Goal: Find specific page/section: Find specific page/section

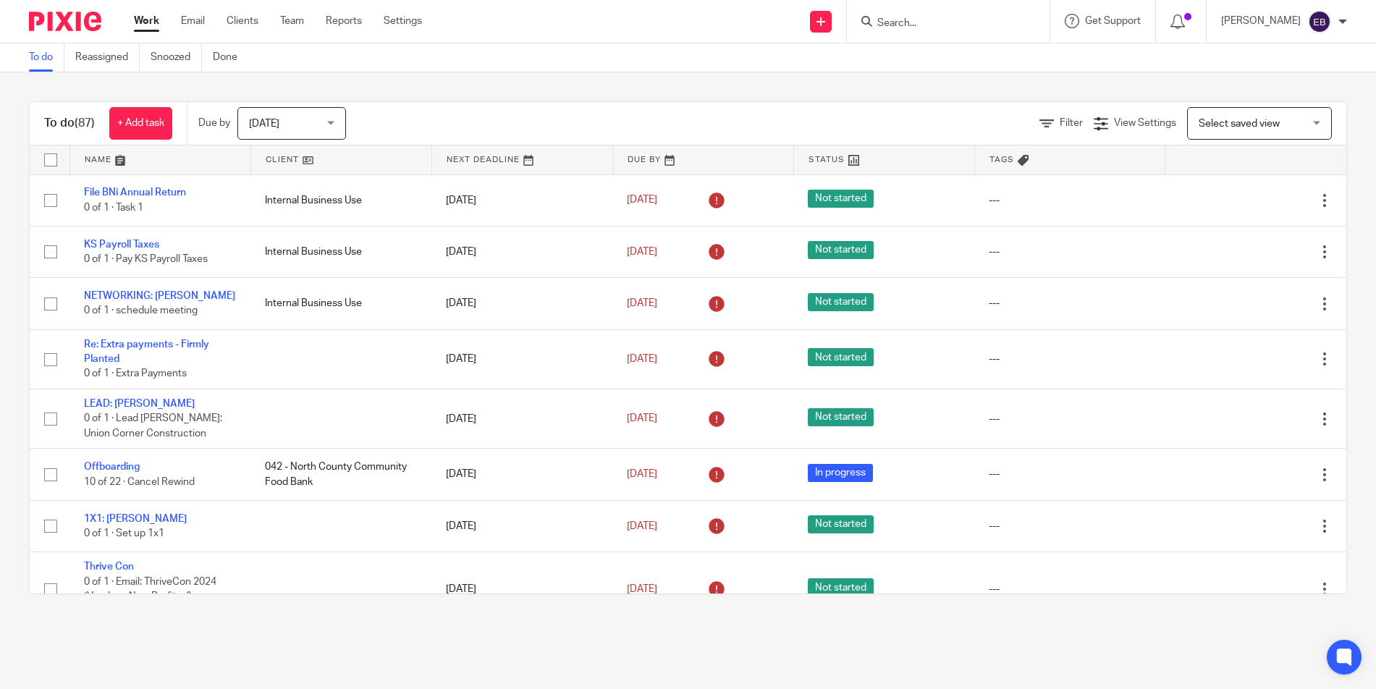
click at [762, 124] on div "Filter View Settings View Settings Manage saved views Select saved view Select …" at bounding box center [858, 123] width 975 height 33
click at [893, 22] on input "Search" at bounding box center [941, 23] width 130 height 13
type input "momma"
click at [913, 55] on link at bounding box center [1011, 62] width 276 height 33
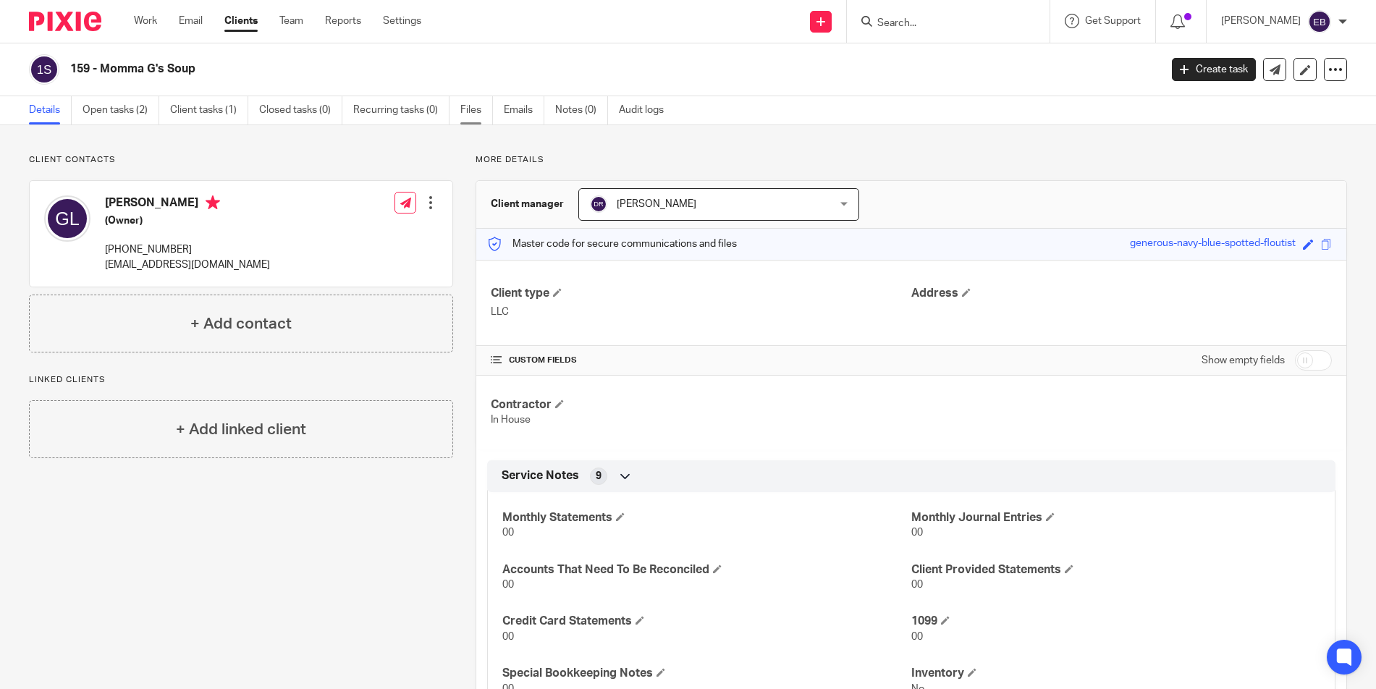
click at [471, 112] on link "Files" at bounding box center [476, 110] width 33 height 28
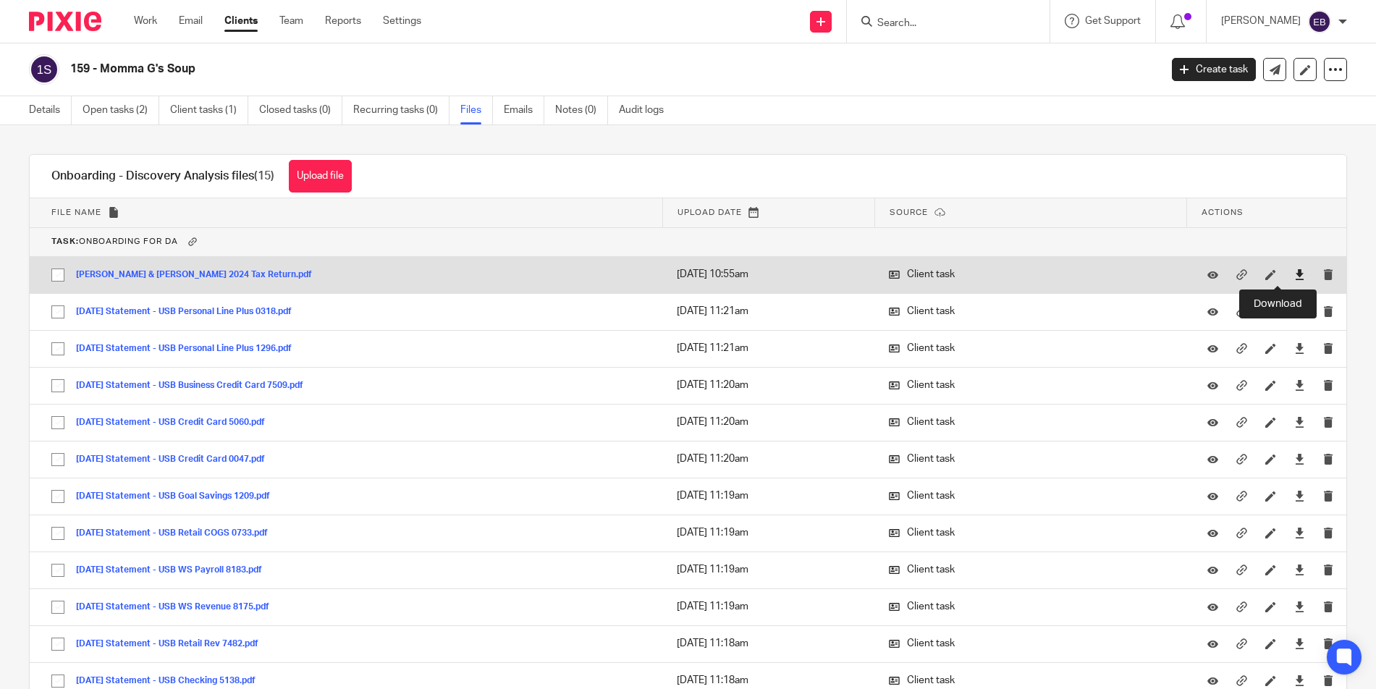
click at [1294, 274] on icon at bounding box center [1299, 274] width 11 height 11
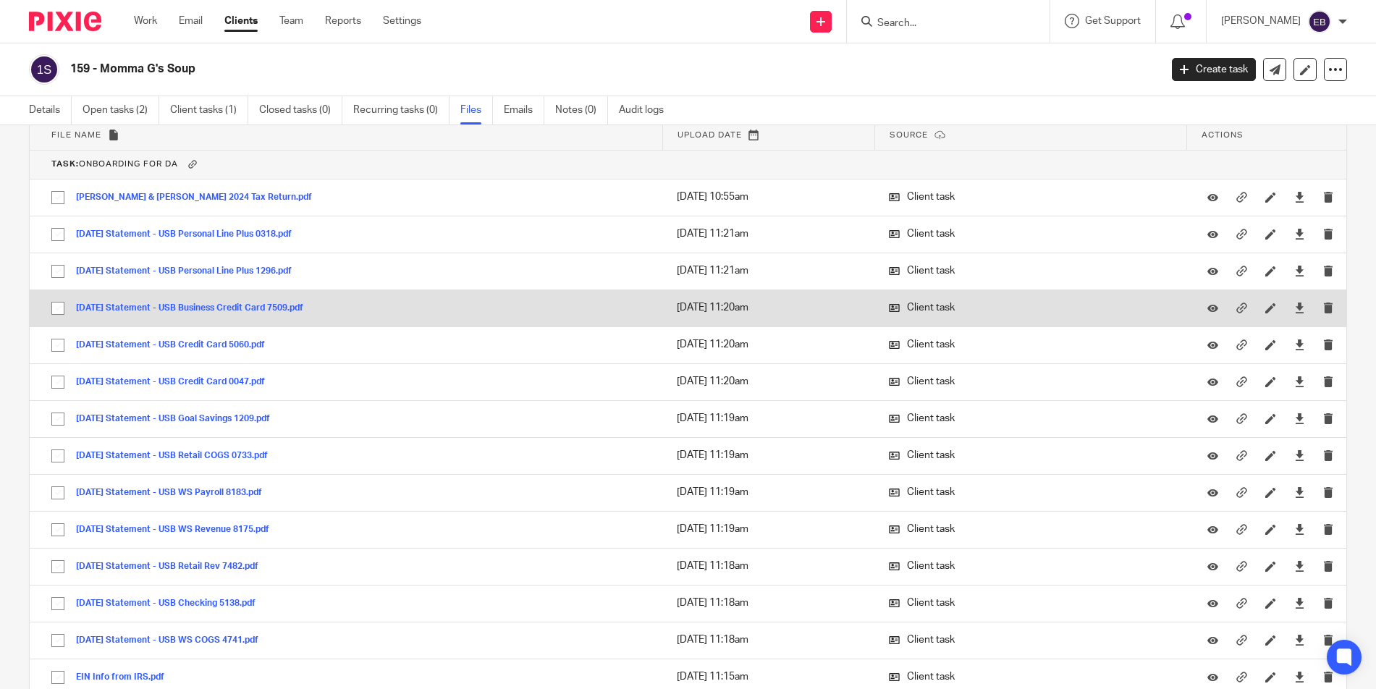
scroll to position [187, 0]
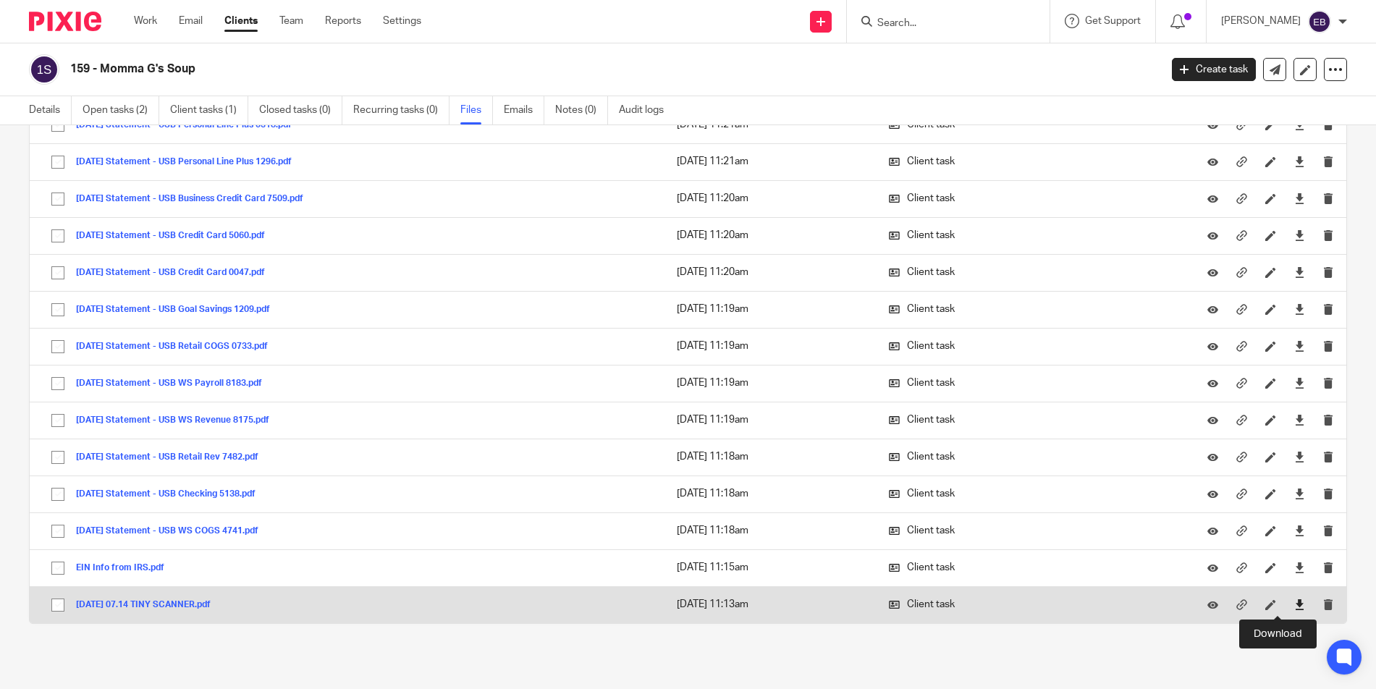
click at [1294, 608] on icon at bounding box center [1299, 604] width 11 height 11
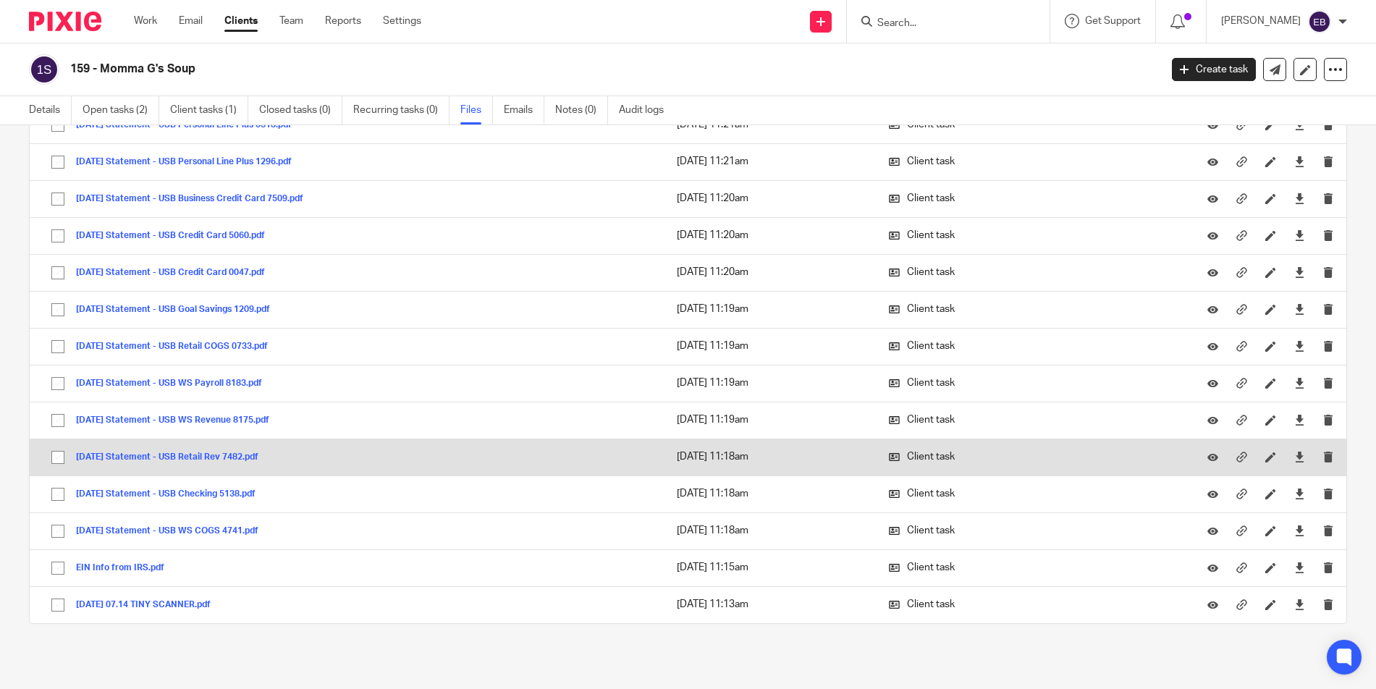
scroll to position [0, 0]
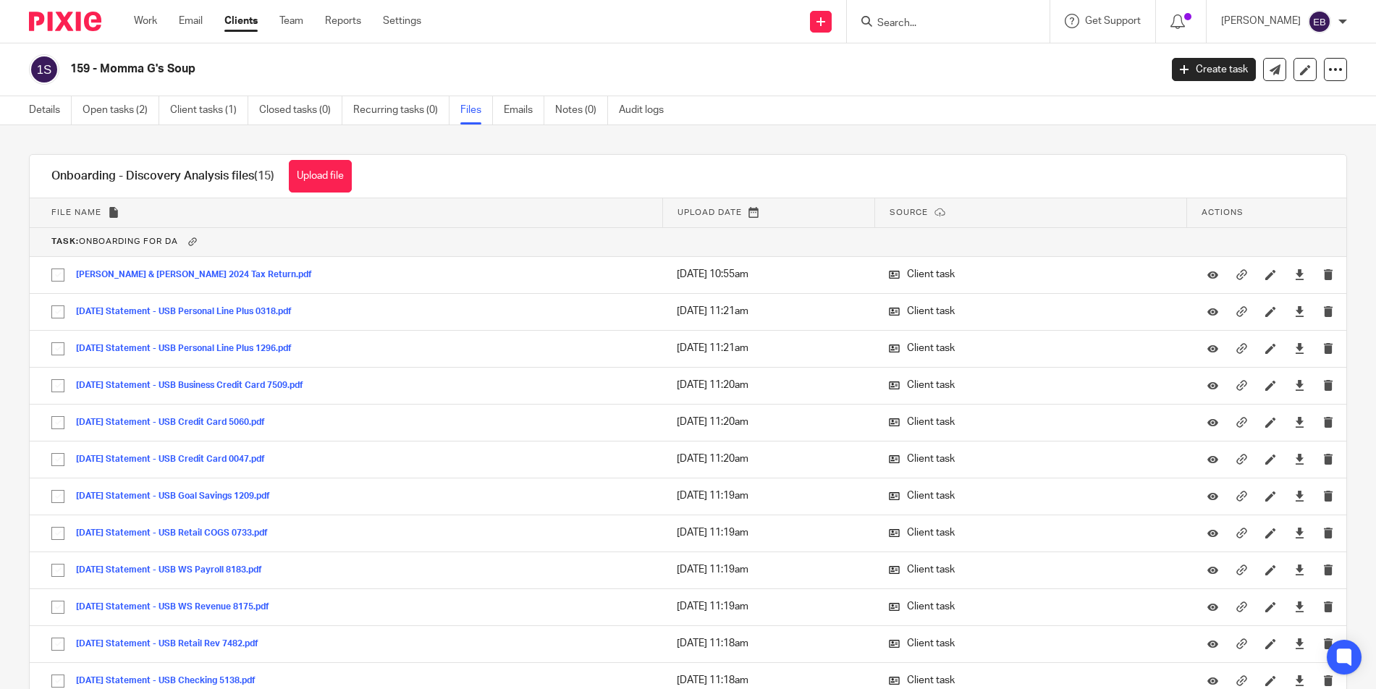
click at [832, 172] on div "Onboarding - Discovery Analysis files (15) Upload file Download selected Delete…" at bounding box center [688, 176] width 1317 height 43
click at [917, 108] on div "Details Open tasks (2) Client tasks (1) Closed tasks (0) Recurring tasks (0) Fi…" at bounding box center [688, 110] width 1376 height 29
drag, startPoint x: 394, startPoint y: 64, endPoint x: 442, endPoint y: 64, distance: 47.8
click at [395, 65] on h2 "159 - Momma G's Soup" at bounding box center [502, 69] width 864 height 15
